Goal: Information Seeking & Learning: Learn about a topic

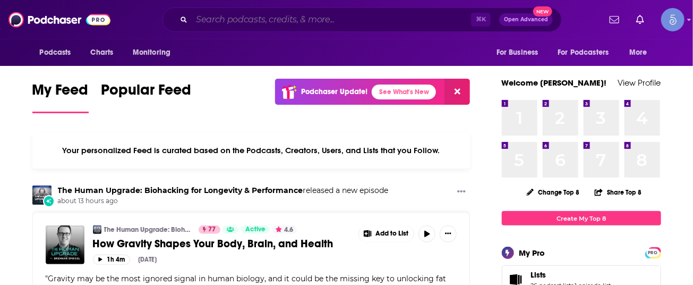
click at [314, 20] on input "Search podcasts, credits, & more..." at bounding box center [331, 19] width 279 height 17
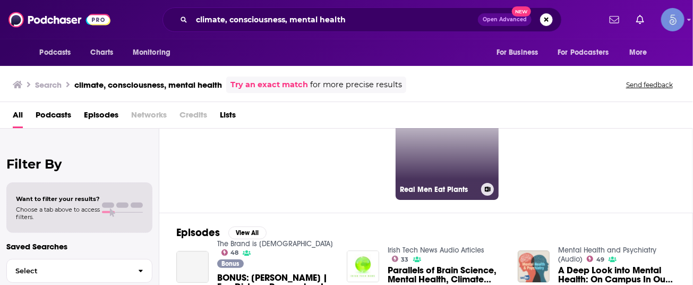
scroll to position [54, 0]
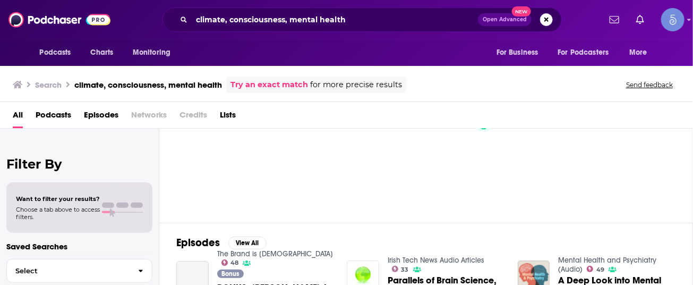
click at [66, 114] on span "Podcasts" at bounding box center [54, 117] width 36 height 22
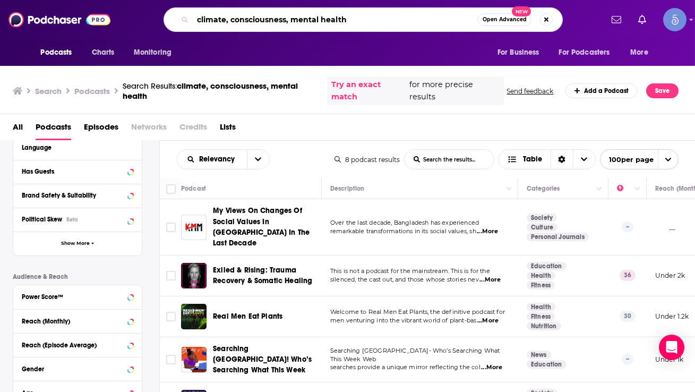
click at [225, 19] on input "climate, consciousness, mental health" at bounding box center [335, 19] width 285 height 17
drag, startPoint x: 225, startPoint y: 19, endPoint x: 357, endPoint y: 16, distance: 132.2
click at [357, 16] on input "climate, consciousness, mental health" at bounding box center [335, 19] width 285 height 17
type input "climate consciousness"
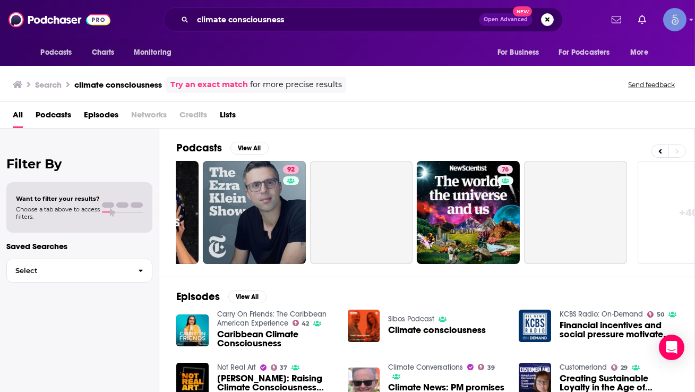
scroll to position [0, 456]
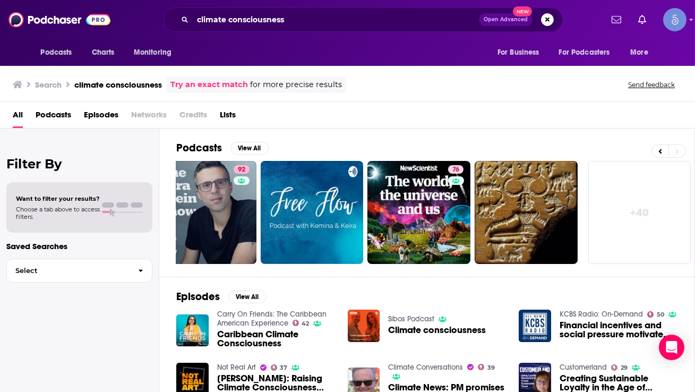
drag, startPoint x: 357, startPoint y: 16, endPoint x: 49, endPoint y: 117, distance: 324.0
click at [49, 117] on span "Podcasts" at bounding box center [54, 117] width 36 height 22
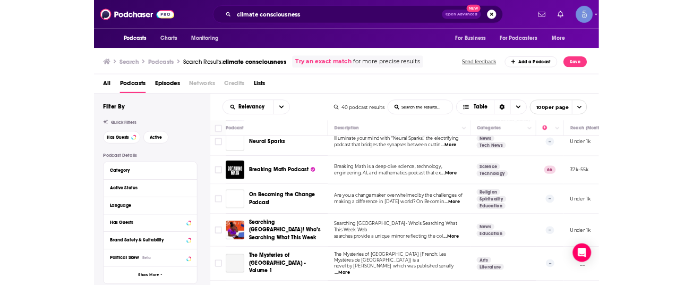
scroll to position [1226, 0]
